Goal: Communication & Community: Ask a question

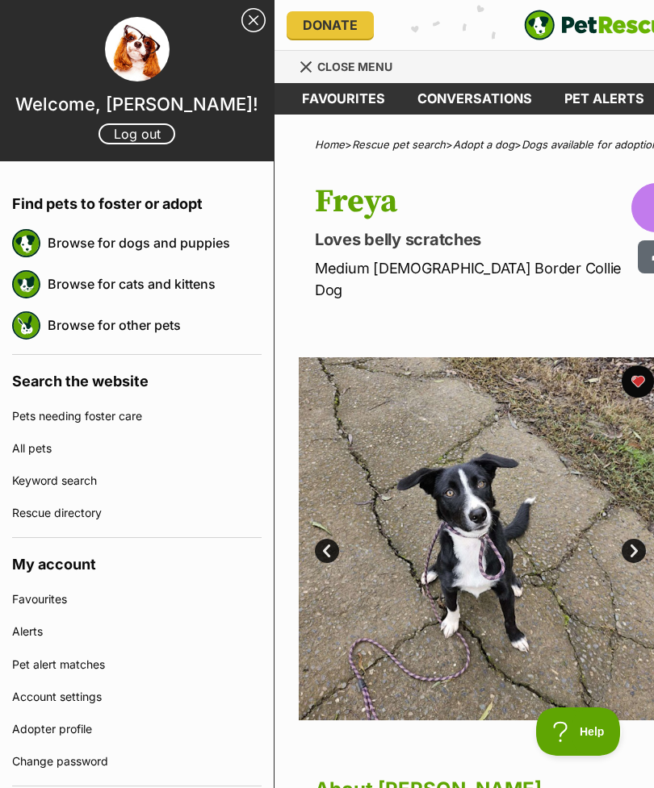
click at [141, 487] on link "Keyword search" at bounding box center [136, 481] width 249 height 32
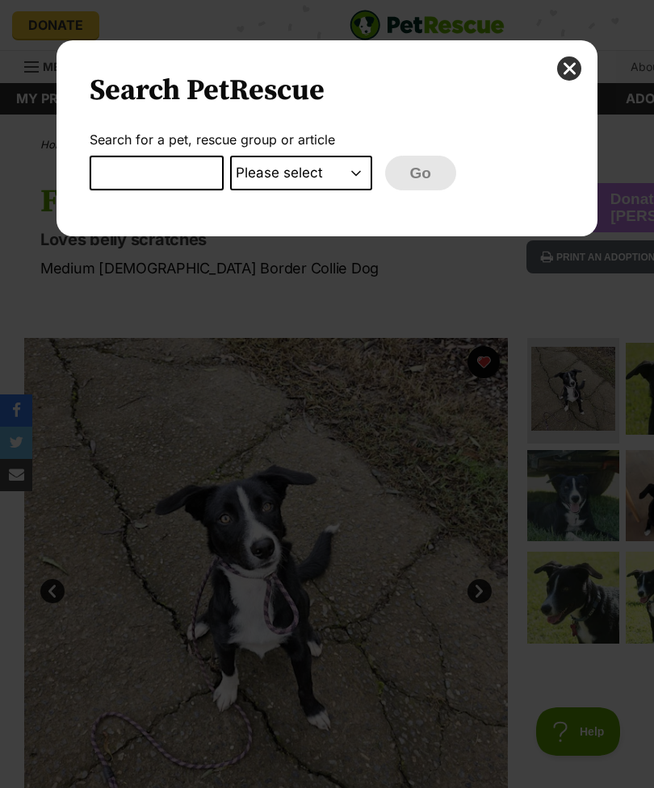
click at [172, 171] on input "Dialog Window - Close (Press escape to close)" at bounding box center [157, 174] width 134 height 36
type input "N"
click at [593, 77] on div "Search PetRescue Search for a pet, rescue group or article Please select PetRes…" at bounding box center [326, 138] width 541 height 196
click at [562, 72] on button "close" at bounding box center [569, 68] width 24 height 24
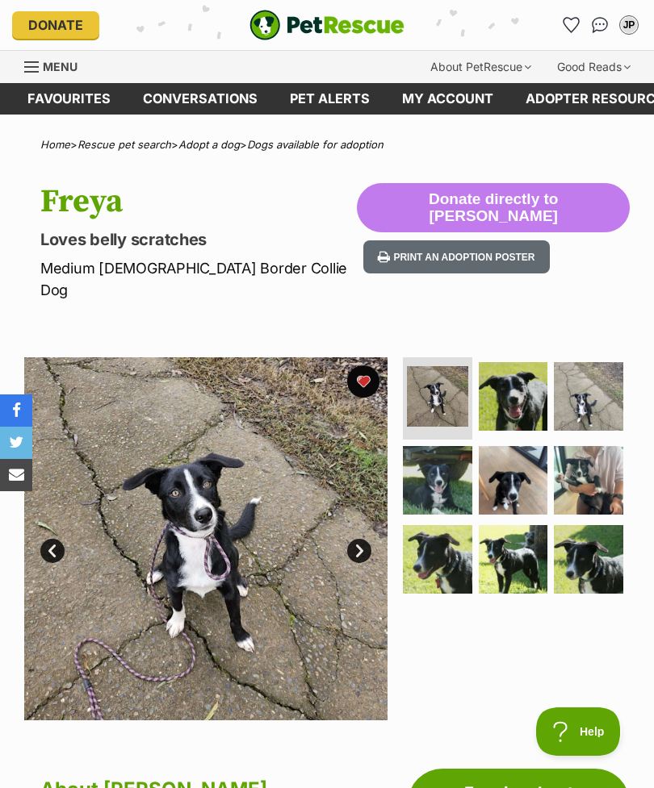
click at [69, 61] on span "Menu" at bounding box center [60, 67] width 35 height 14
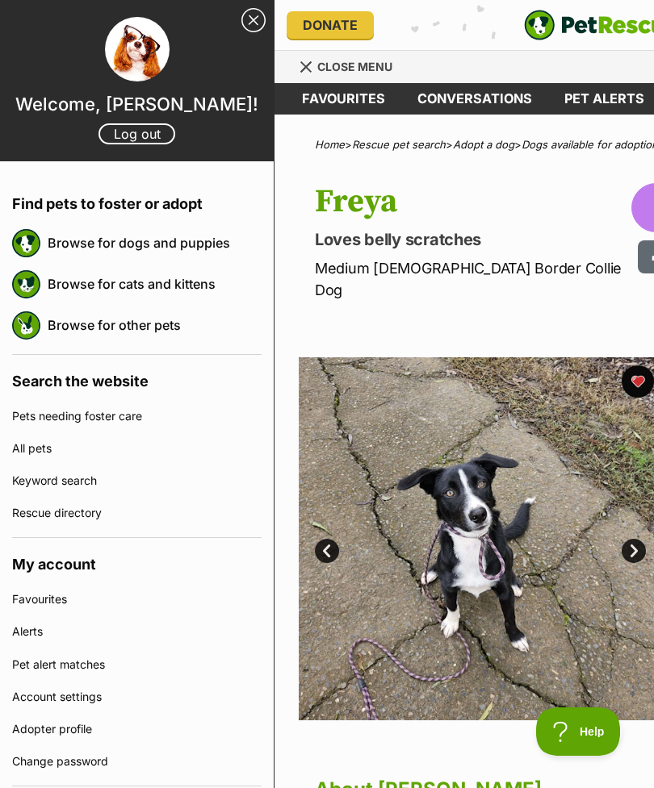
click at [182, 242] on link "Browse for dogs and puppies" at bounding box center [155, 243] width 214 height 34
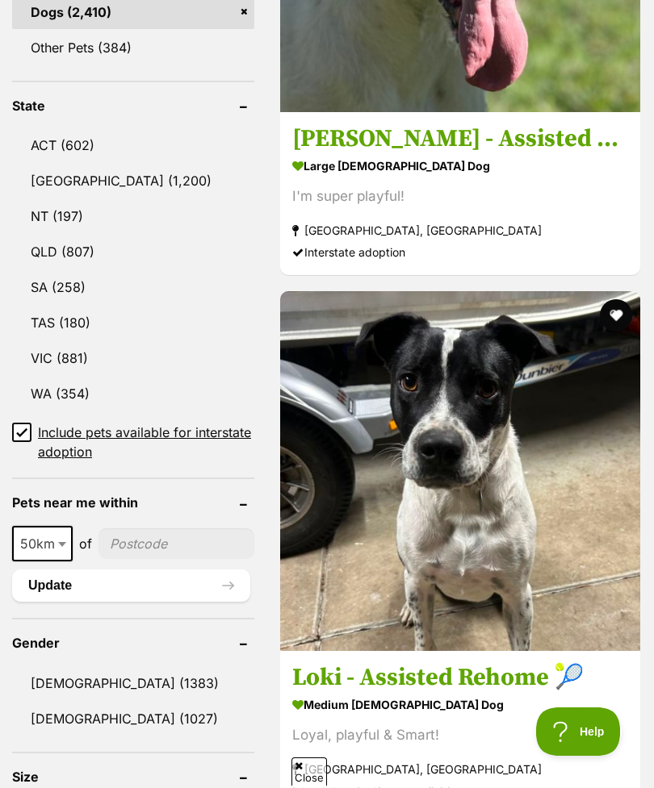
scroll to position [897, 0]
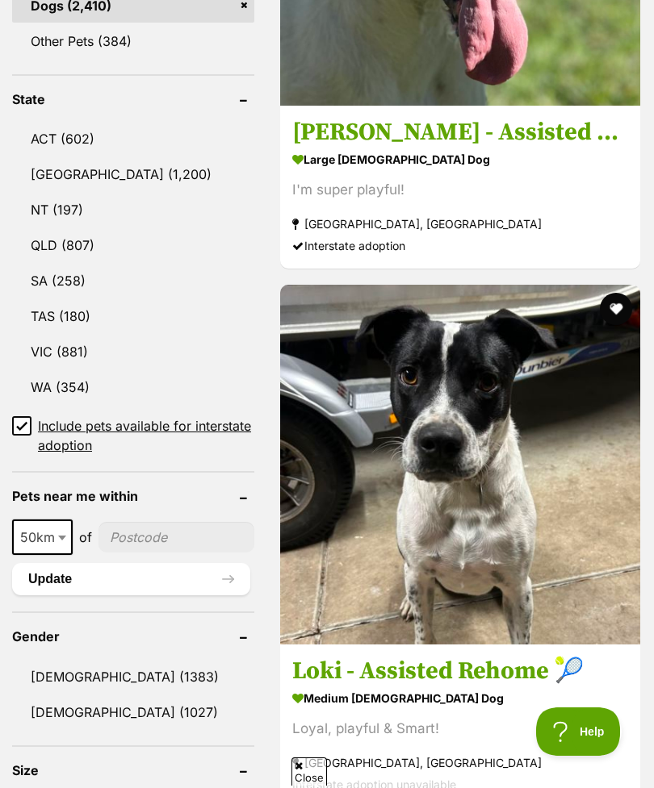
click at [31, 531] on span "50km" at bounding box center [42, 537] width 57 height 23
select select "250"
click at [174, 541] on input"] "postcode" at bounding box center [181, 537] width 148 height 31
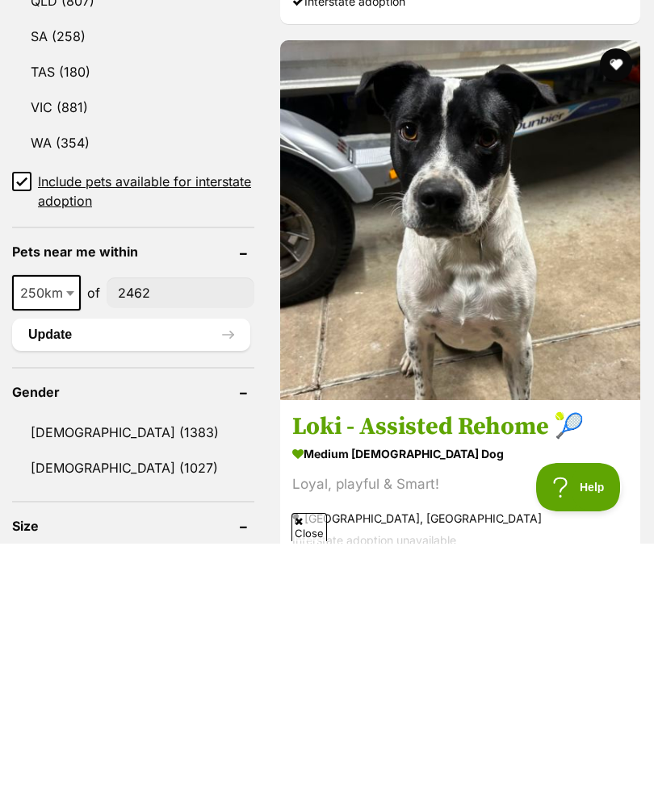
type input"] "2462"
click at [181, 563] on button "Update" at bounding box center [131, 579] width 238 height 32
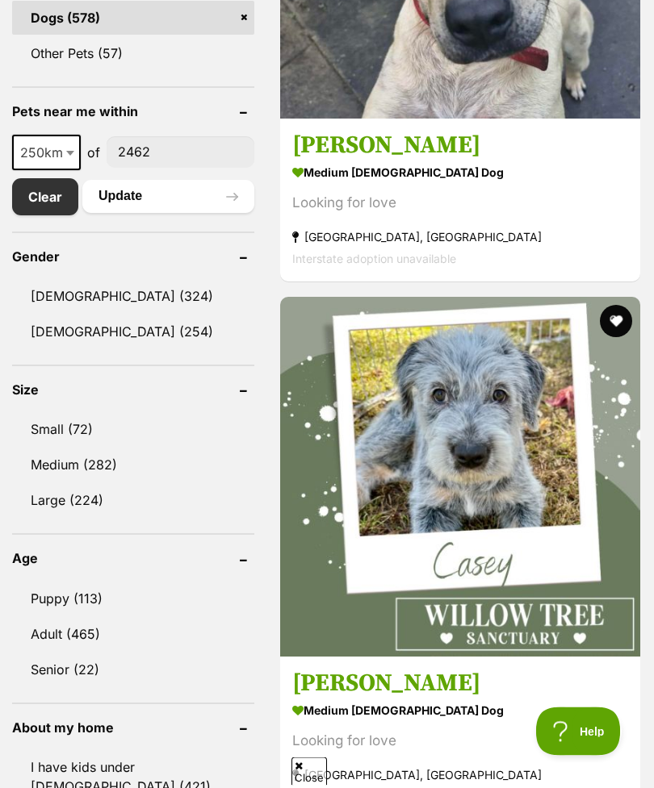
scroll to position [884, 0]
click at [119, 343] on link "[DEMOGRAPHIC_DATA] (254)" at bounding box center [133, 332] width 242 height 34
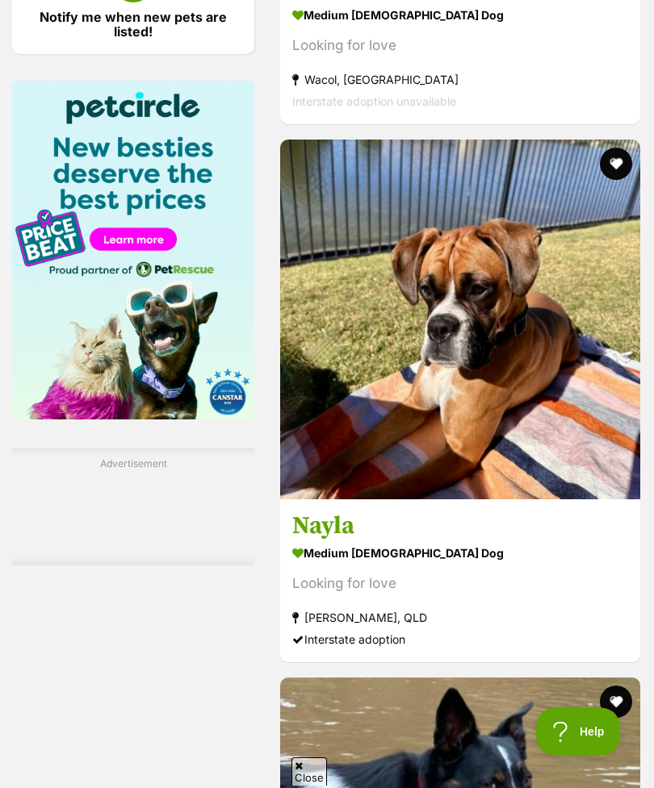
scroll to position [2232, 0]
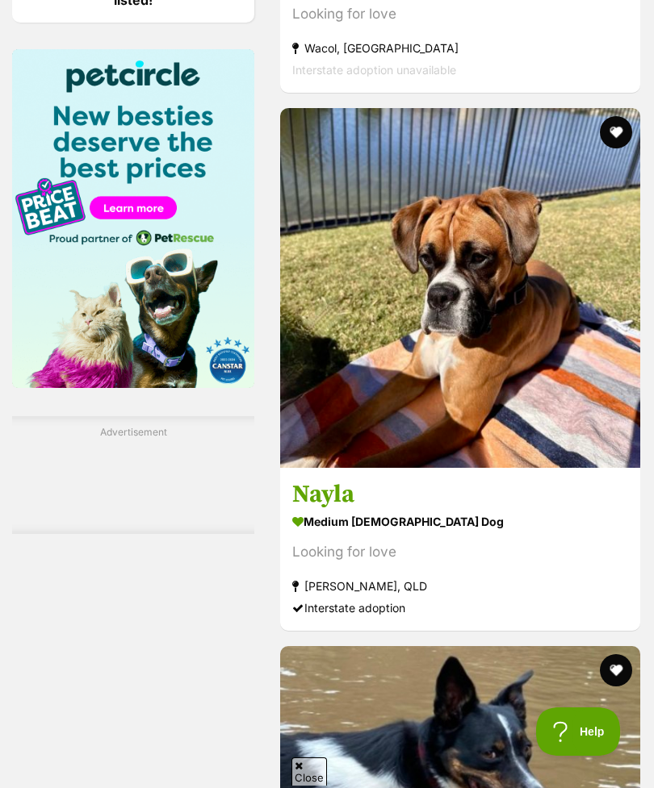
click at [438, 619] on section "medium [DEMOGRAPHIC_DATA] Dog Looking for love [PERSON_NAME], [GEOGRAPHIC_DATA]…" at bounding box center [460, 564] width 336 height 109
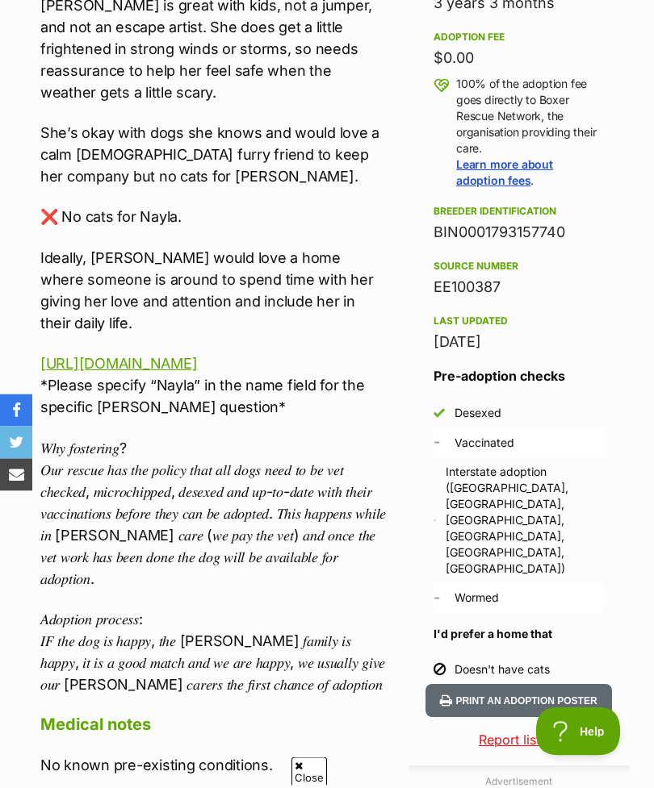
scroll to position [1089, 0]
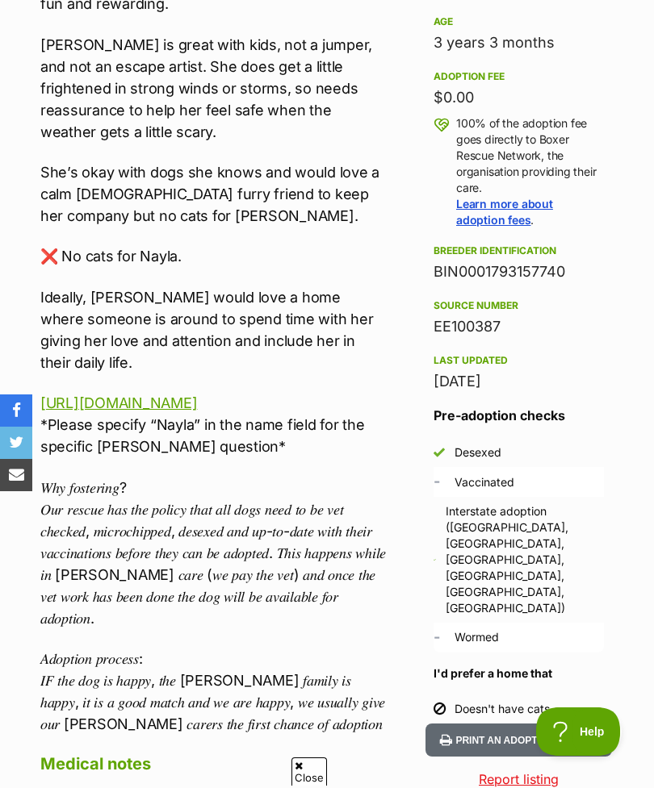
click at [197, 395] on link "https://brna.com.au/product/qld-nayla/" at bounding box center [118, 403] width 157 height 17
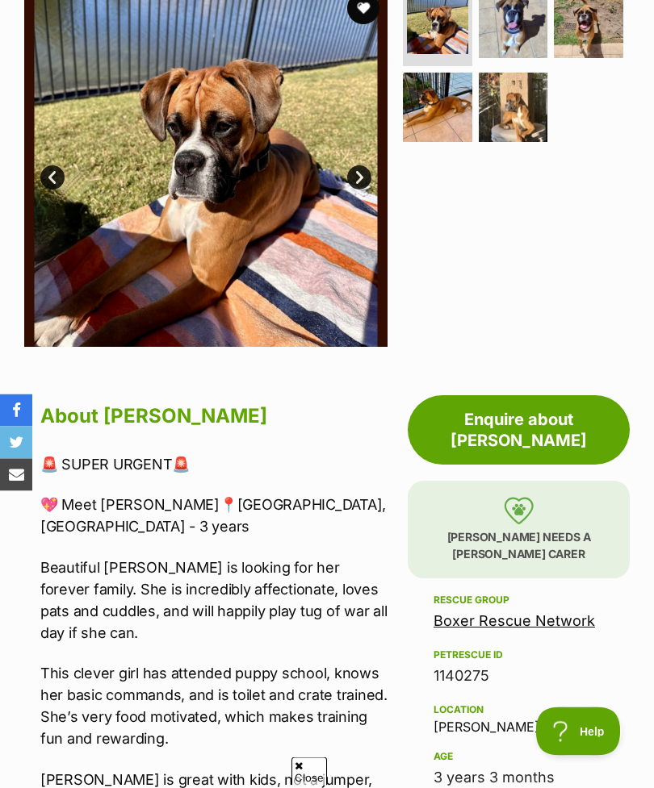
scroll to position [350, 0]
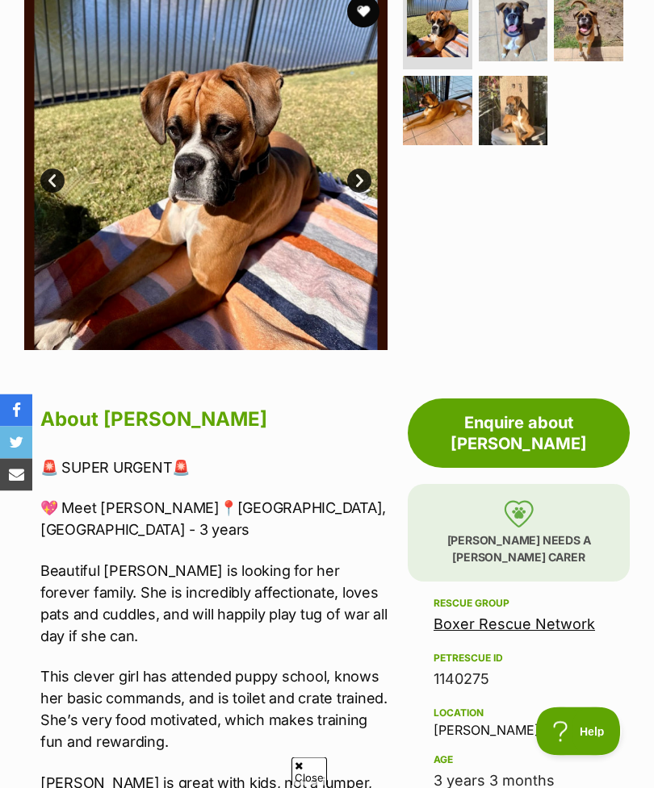
click at [533, 422] on link "Enquire about [PERSON_NAME]" at bounding box center [519, 433] width 222 height 69
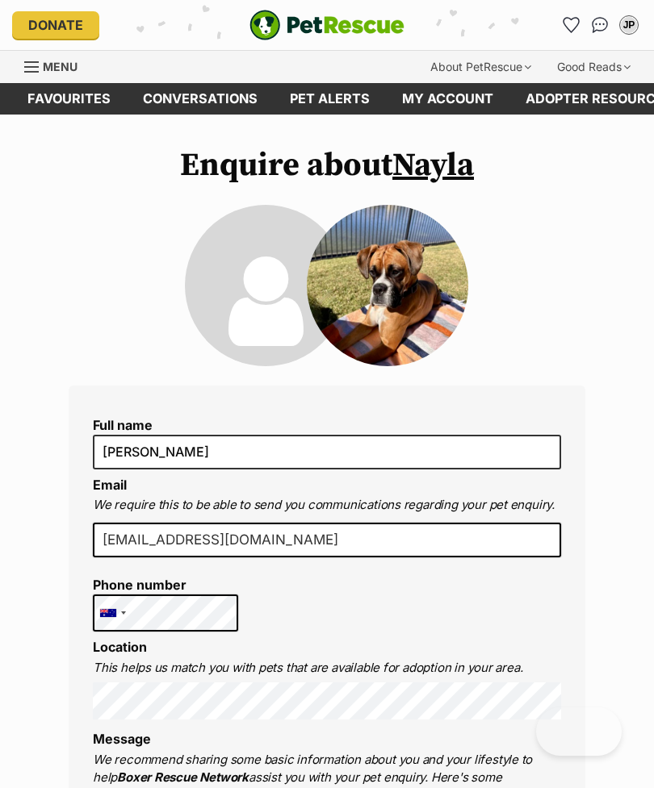
click at [416, 541] on input "jackedwardparmenter@gmail.com" at bounding box center [327, 541] width 468 height 36
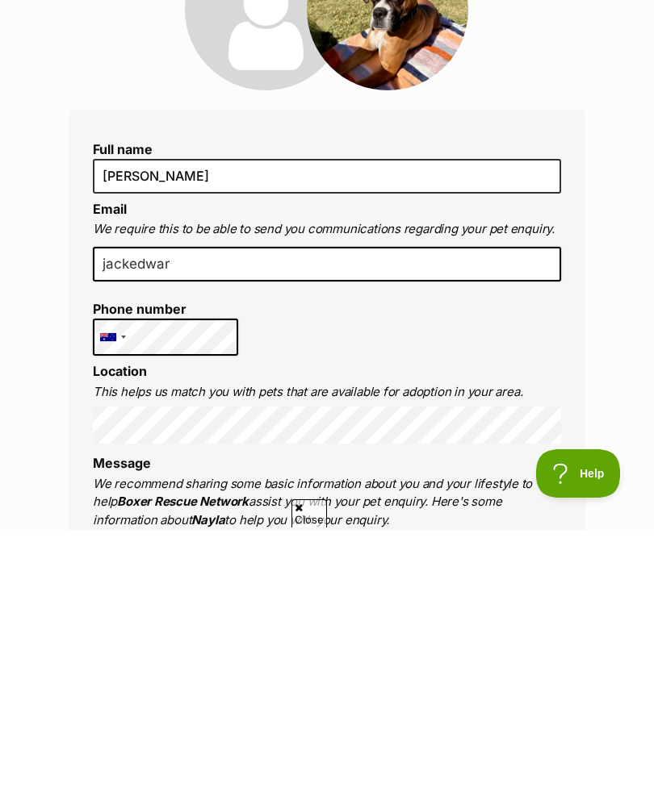
type input "jackedwa"
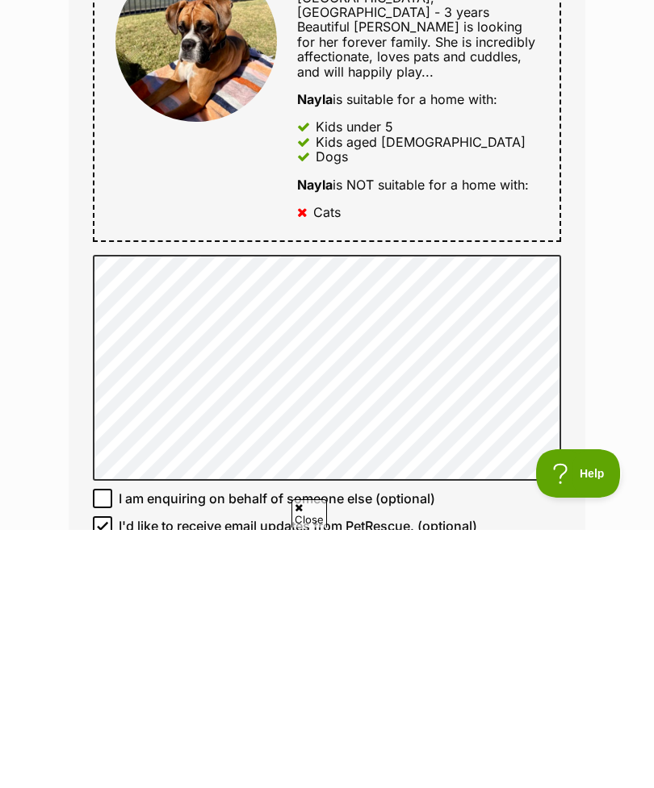
scroll to position [630, 0]
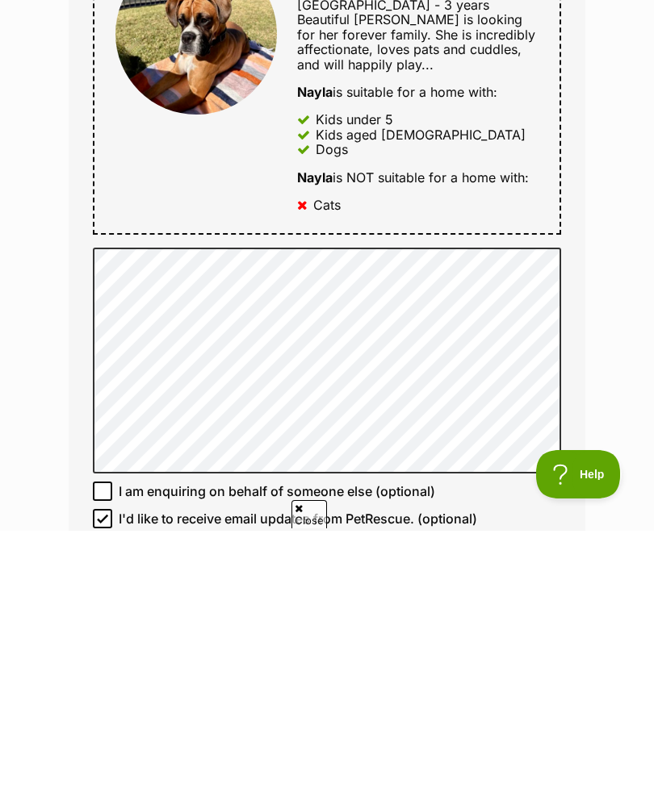
type input "parmo7@outlook.com"
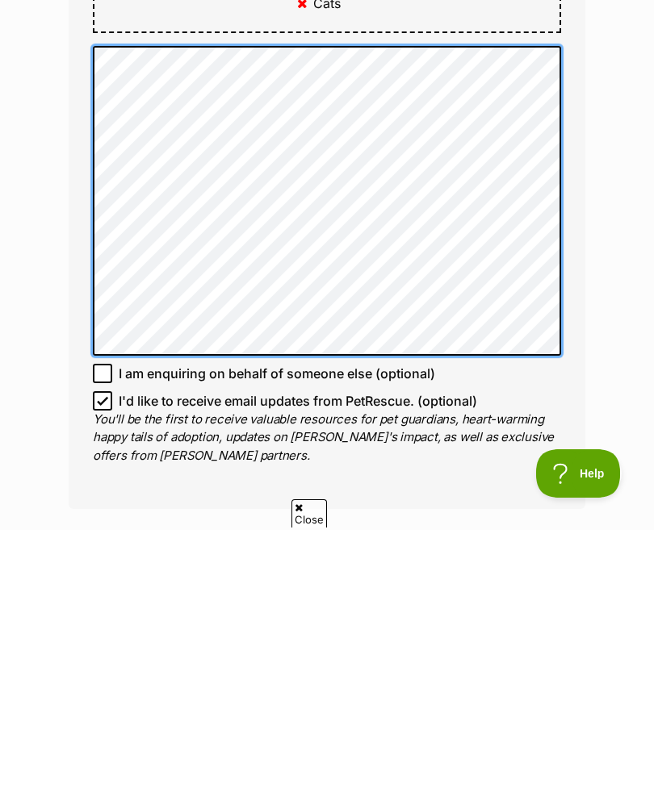
scroll to position [849, 0]
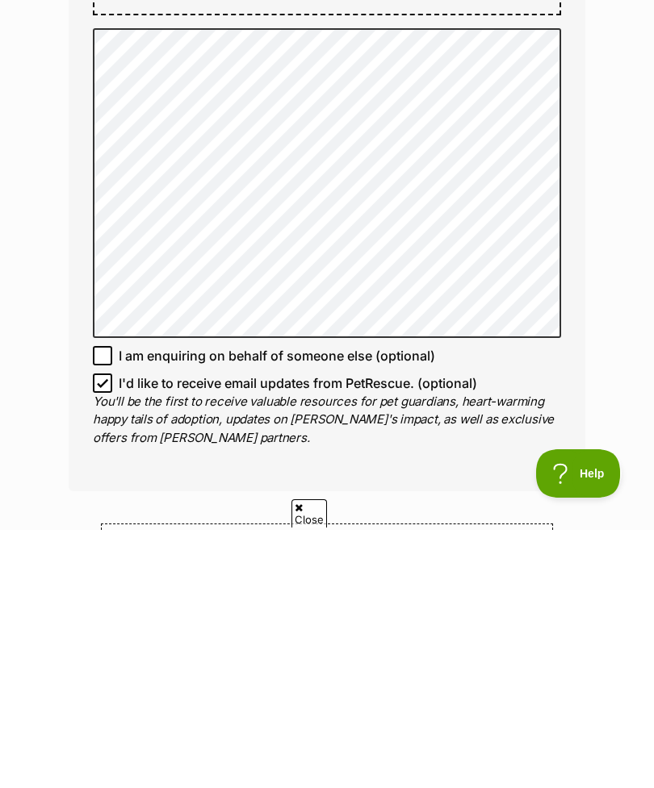
click at [97, 632] on input "I'd like to receive email updates from PetRescue. (optional)" at bounding box center [102, 641] width 19 height 19
checkbox input "false"
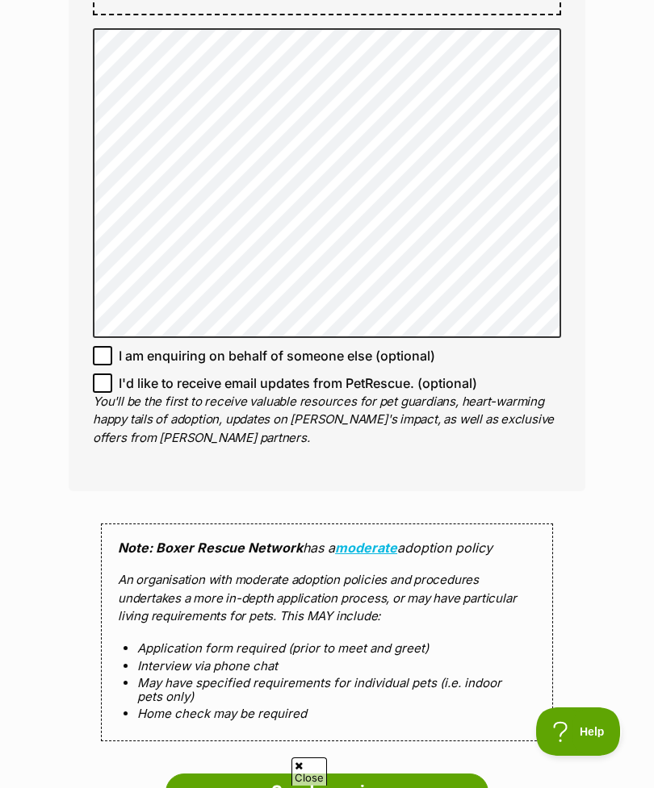
click at [408, 774] on input "Send enquiry" at bounding box center [326, 792] width 323 height 37
